Goal: Task Accomplishment & Management: Use online tool/utility

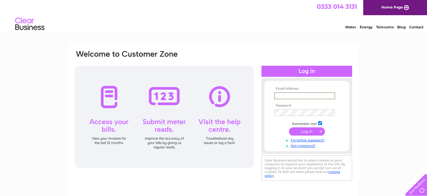
type input "[EMAIL_ADDRESS][DOMAIN_NAME]"
click at [309, 133] on input "submit" at bounding box center [307, 131] width 36 height 8
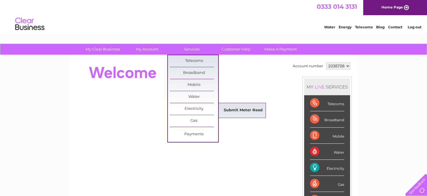
click at [249, 111] on link "Submit Meter Read" at bounding box center [243, 111] width 48 height 12
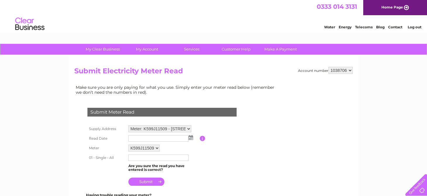
click at [190, 137] on img at bounding box center [191, 137] width 4 height 5
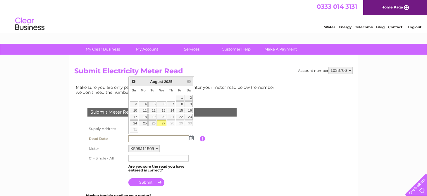
click at [164, 123] on link "27" at bounding box center [161, 124] width 9 height 6
type input "2025/08/27"
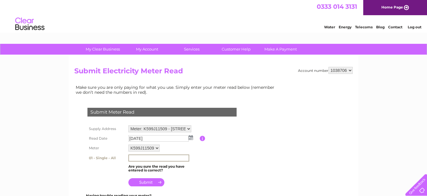
click at [149, 156] on input "text" at bounding box center [158, 158] width 61 height 7
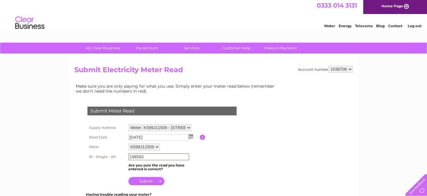
scroll to position [38, 0]
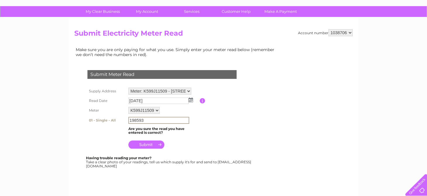
type input "198593"
click at [147, 144] on input "submit" at bounding box center [146, 145] width 36 height 8
